Goal: Check status: Check status

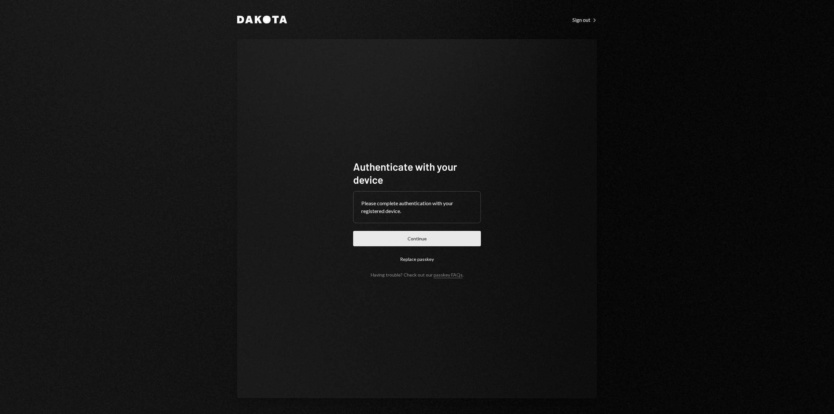
click at [411, 243] on button "Continue" at bounding box center [417, 238] width 128 height 15
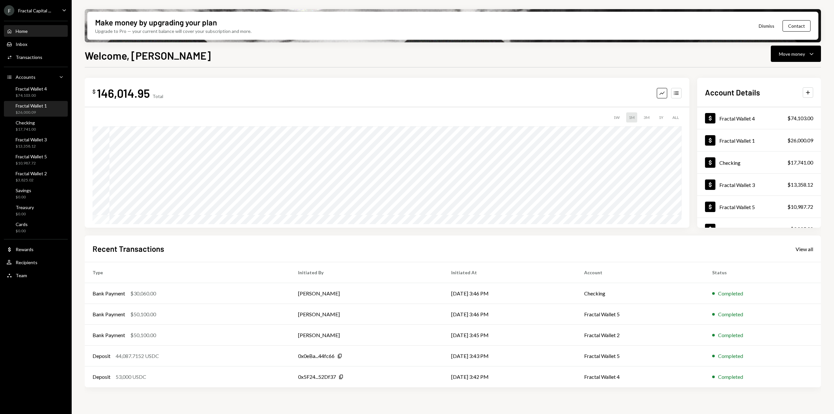
click at [28, 107] on div "Fractal Wallet 1" at bounding box center [31, 106] width 31 height 6
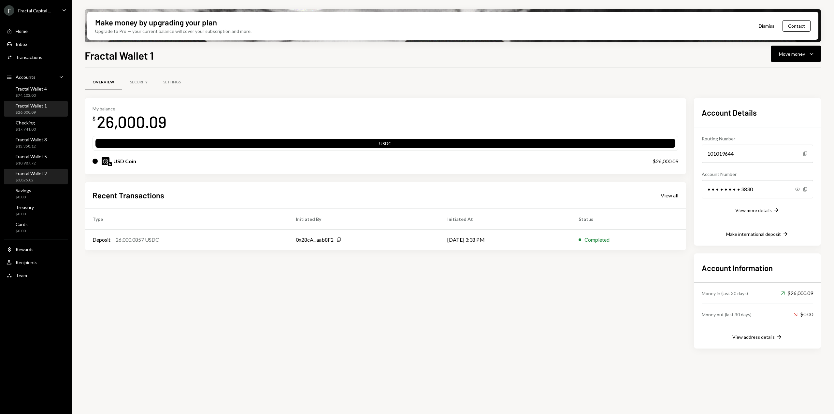
click at [37, 175] on div "Fractal Wallet 2" at bounding box center [31, 174] width 31 height 6
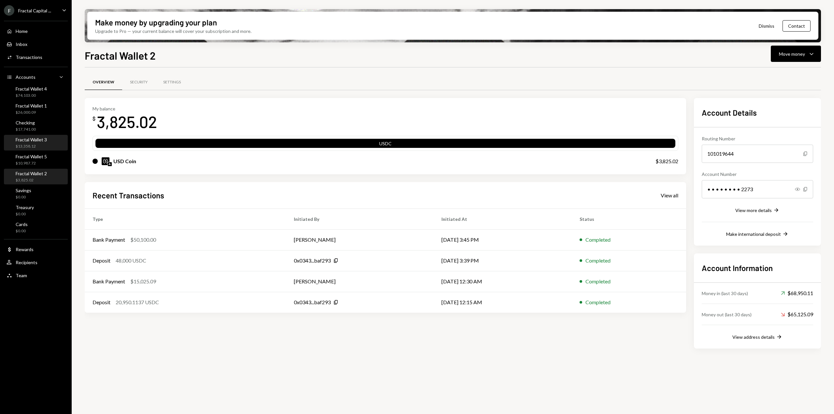
click at [40, 142] on div "Fractal Wallet 3" at bounding box center [31, 140] width 31 height 6
click at [37, 128] on div "Checking $17,741.00" at bounding box center [36, 126] width 59 height 12
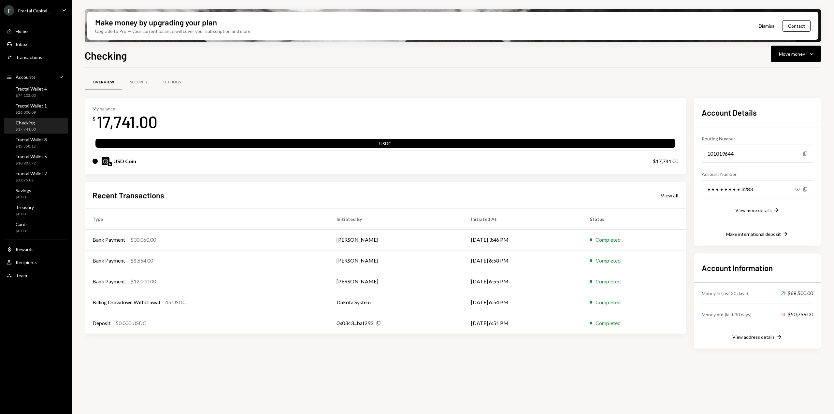
click at [32, 126] on div "Checking $17,741.00" at bounding box center [26, 126] width 20 height 12
click at [38, 55] on div "Transactions" at bounding box center [29, 57] width 27 height 6
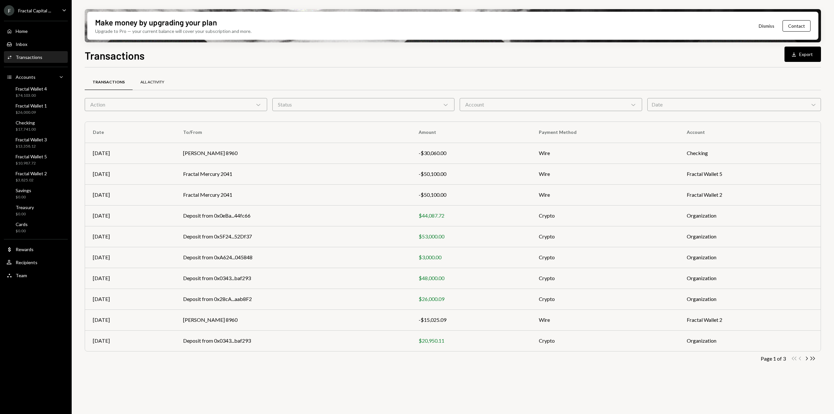
click at [153, 83] on div "All Activity" at bounding box center [152, 83] width 24 height 6
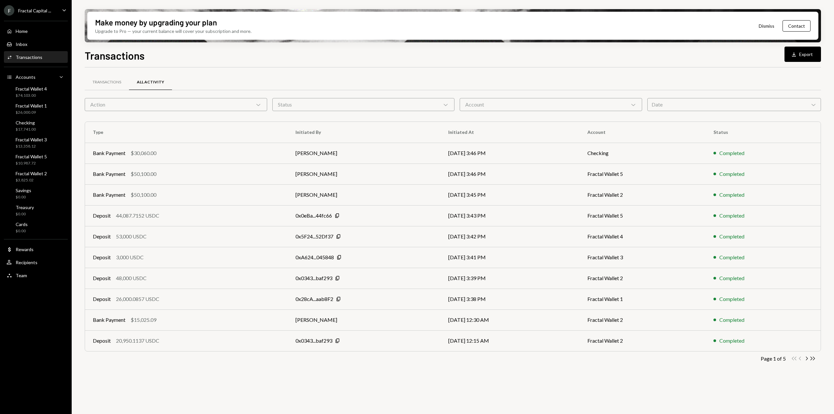
click at [175, 106] on div "Action Chevron Down" at bounding box center [176, 104] width 182 height 13
click at [330, 79] on div "Transactions All Activity" at bounding box center [453, 82] width 736 height 17
click at [671, 102] on div "Date Chevron Down" at bounding box center [735, 104] width 174 height 13
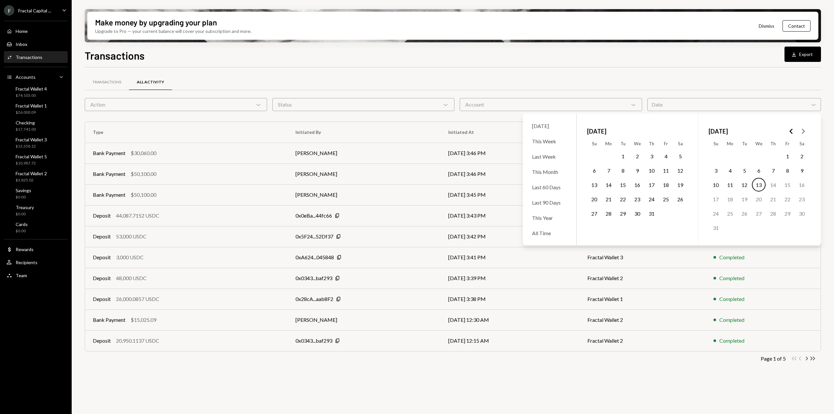
drag, startPoint x: 390, startPoint y: 375, endPoint x: 710, endPoint y: 373, distance: 319.7
click at [392, 375] on div "Transactions All Activity Action Chevron Down Status Chevron Down Account Chevr…" at bounding box center [453, 228] width 736 height 301
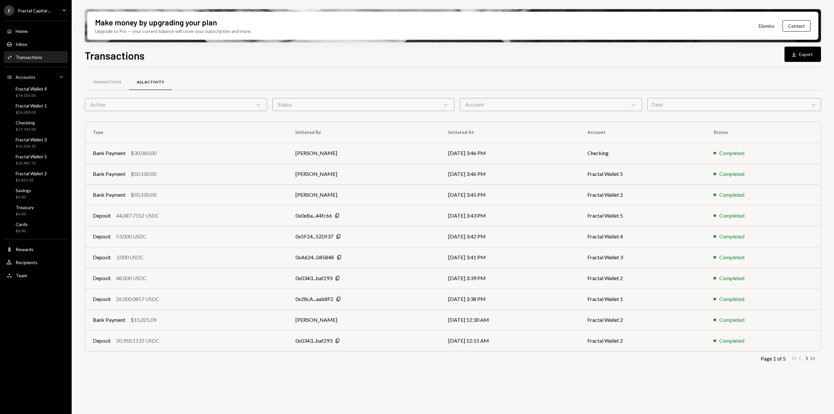
click at [814, 359] on icon "Double Arrow Right" at bounding box center [813, 359] width 6 height 6
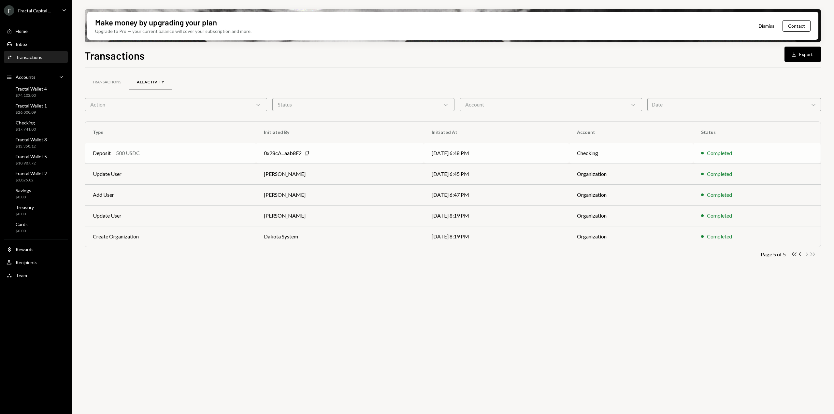
click at [120, 154] on div "500 USDC" at bounding box center [128, 153] width 24 height 8
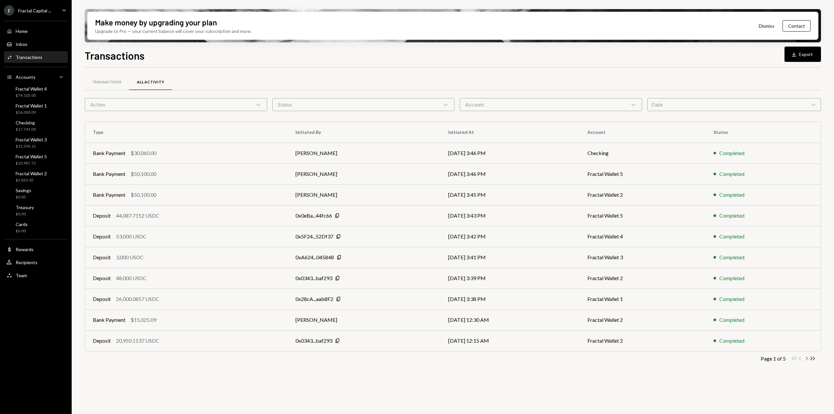
click at [806, 359] on icon "Chevron Right" at bounding box center [807, 359] width 6 height 6
click at [808, 358] on icon "button" at bounding box center [807, 359] width 2 height 4
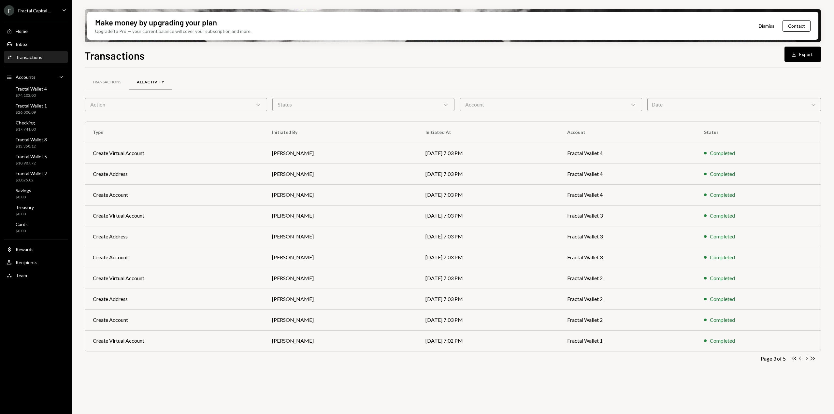
click at [808, 358] on icon "button" at bounding box center [807, 359] width 2 height 4
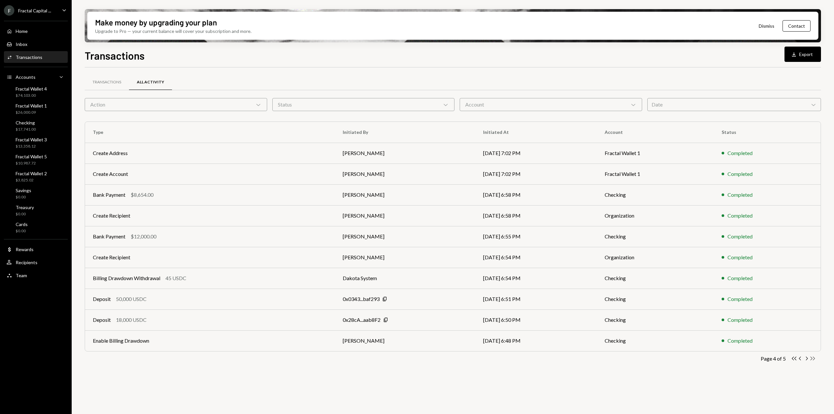
click at [814, 359] on icon "Double Arrow Right" at bounding box center [813, 359] width 6 height 6
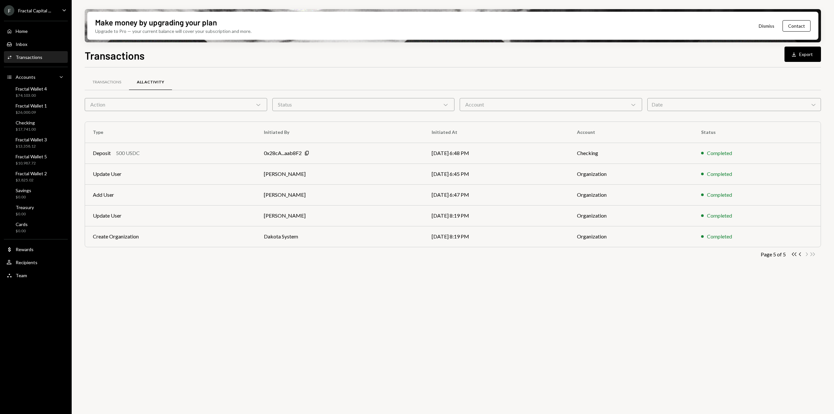
click at [665, 102] on div "Date Chevron Down" at bounding box center [735, 104] width 174 height 13
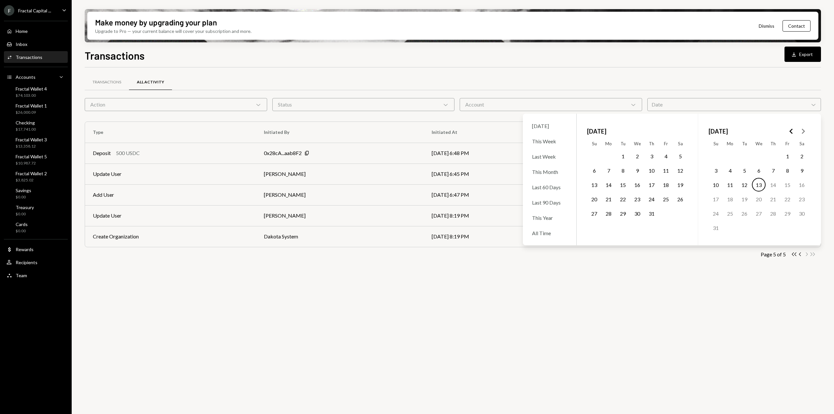
click at [621, 153] on button "1" at bounding box center [623, 156] width 14 height 14
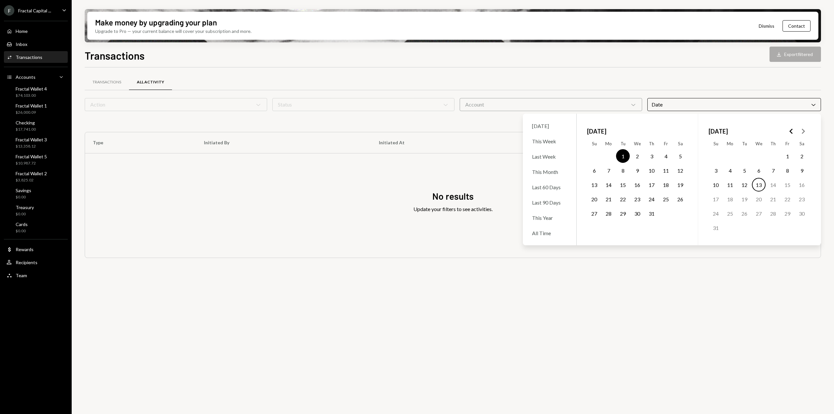
click at [651, 210] on button "31" at bounding box center [652, 214] width 14 height 14
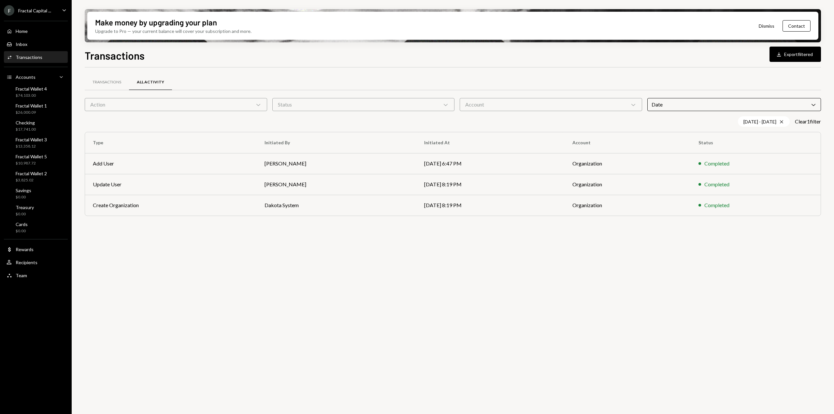
click at [666, 294] on div "Transactions All Activity Action Chevron Down Status Chevron Down Account Chevr…" at bounding box center [453, 244] width 736 height 354
click at [691, 103] on div "Date Chevron Down" at bounding box center [735, 104] width 174 height 13
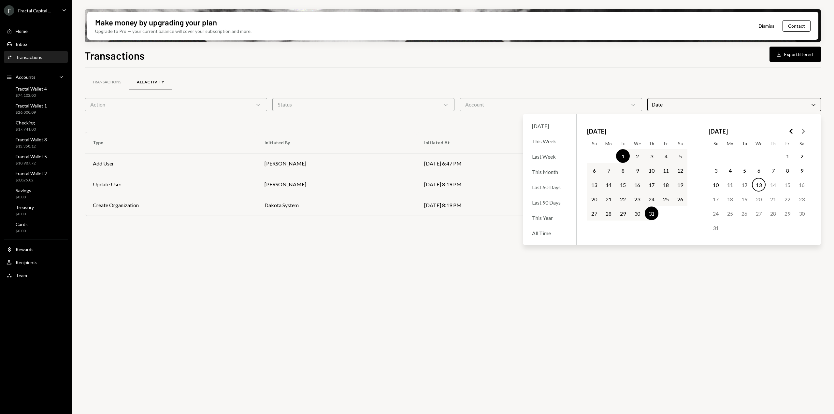
drag, startPoint x: 623, startPoint y: 151, endPoint x: 627, endPoint y: 159, distance: 9.3
click at [623, 150] on button "1" at bounding box center [623, 156] width 14 height 14
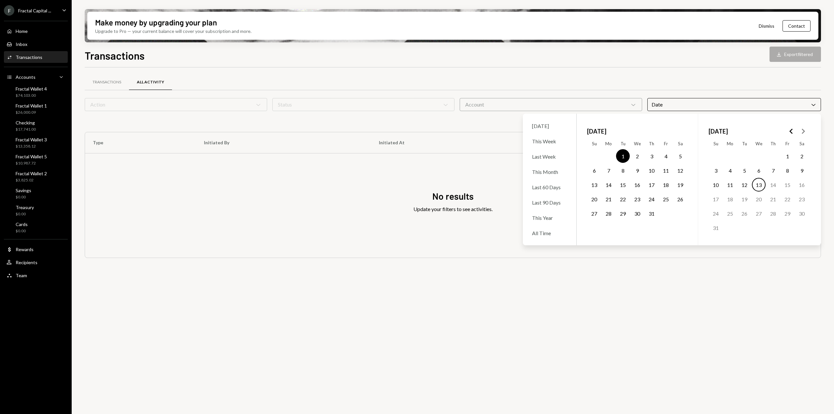
click at [655, 215] on button "31" at bounding box center [652, 214] width 14 height 14
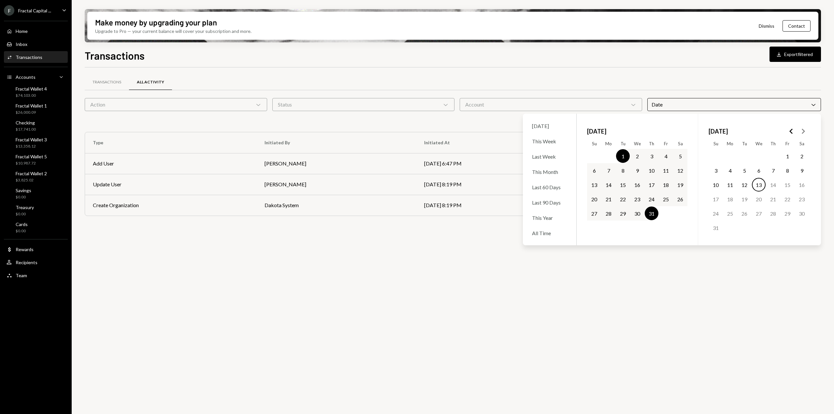
click at [614, 287] on div "Transactions All Activity Action Chevron Down Status Chevron Down Account Chevr…" at bounding box center [453, 244] width 736 height 354
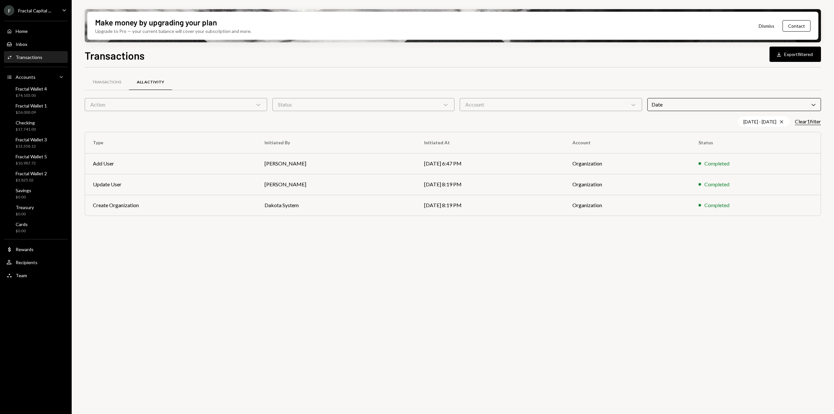
click at [805, 121] on button "Clear 1 filter" at bounding box center [808, 121] width 26 height 7
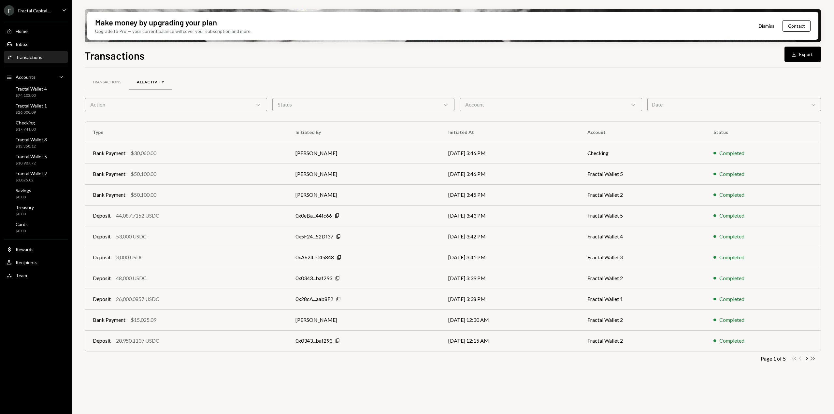
click at [812, 359] on icon "button" at bounding box center [813, 359] width 5 height 4
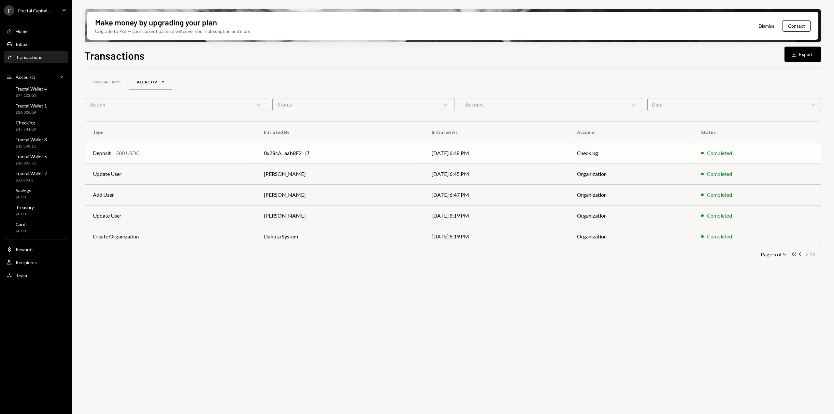
click at [181, 153] on div "Deposit 500 USDC" at bounding box center [170, 153] width 155 height 8
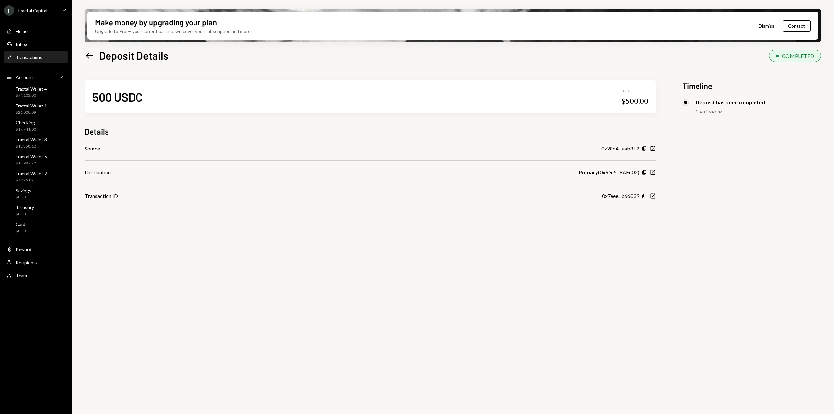
click at [90, 58] on icon "Left Arrow" at bounding box center [89, 55] width 9 height 9
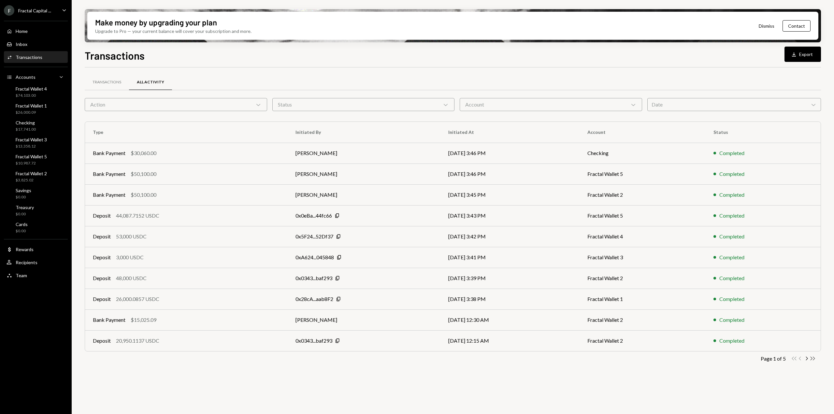
click at [814, 359] on icon "Double Arrow Right" at bounding box center [813, 359] width 6 height 6
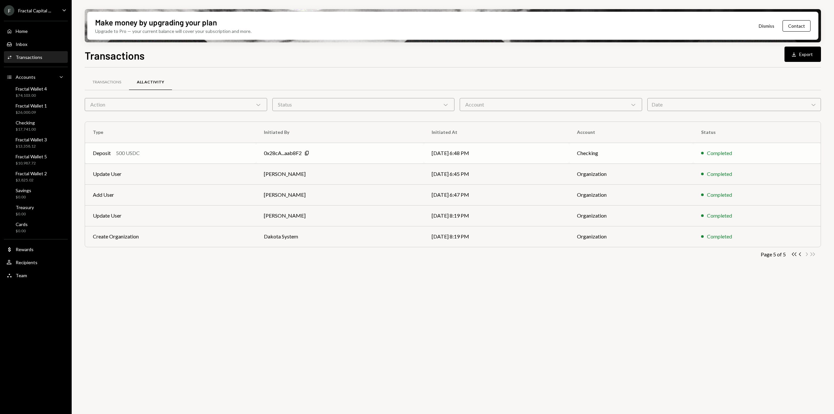
click at [380, 156] on div "0x28cA...aab8F2 Copy" at bounding box center [340, 153] width 152 height 8
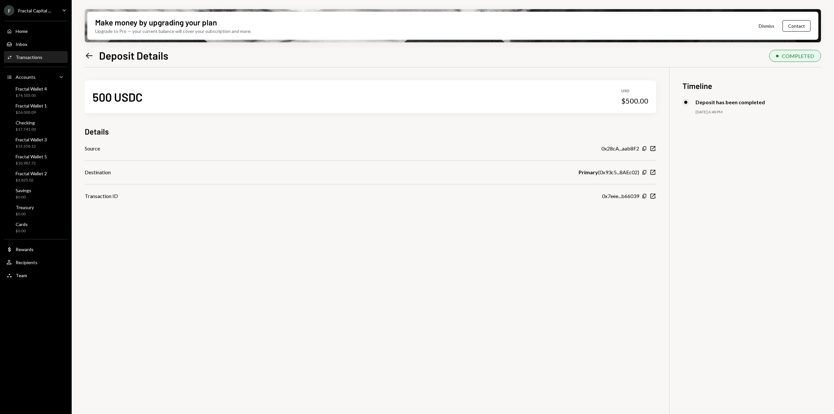
click at [768, 25] on button "Dismiss" at bounding box center [767, 25] width 32 height 15
click at [654, 173] on icon "New Window" at bounding box center [653, 172] width 7 height 7
click at [36, 125] on div "Checking $17,741.00" at bounding box center [36, 126] width 59 height 12
